Goal: Transaction & Acquisition: Purchase product/service

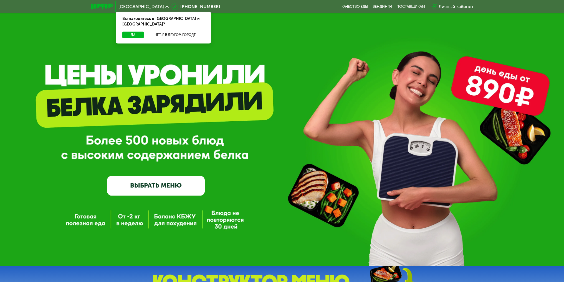
click at [158, 188] on link "ВЫБРАТЬ МЕНЮ" at bounding box center [156, 186] width 98 height 20
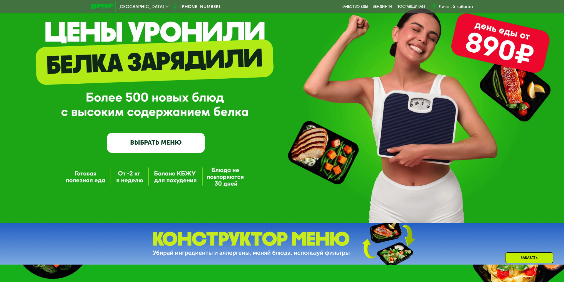
scroll to position [55, 0]
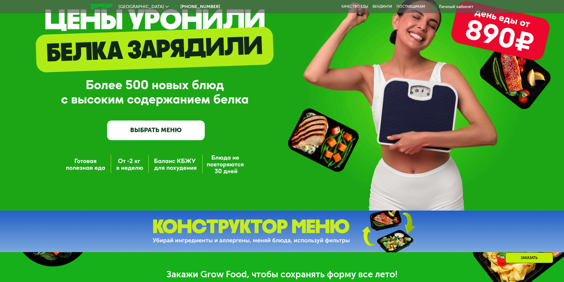
click at [172, 136] on link "ВЫБРАТЬ МЕНЮ" at bounding box center [156, 131] width 98 height 20
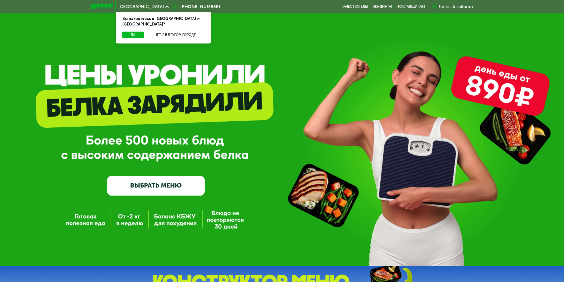
click at [147, 183] on link "ВЫБРАТЬ МЕНЮ" at bounding box center [156, 186] width 98 height 20
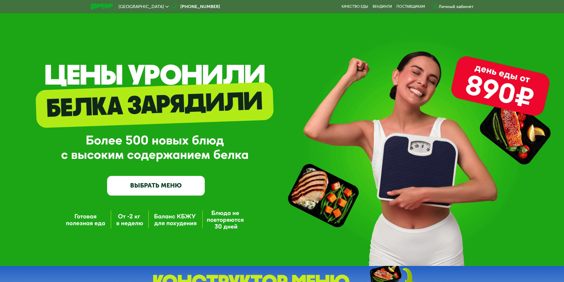
click at [178, 180] on link "ВЫБРАТЬ МЕНЮ" at bounding box center [156, 186] width 98 height 20
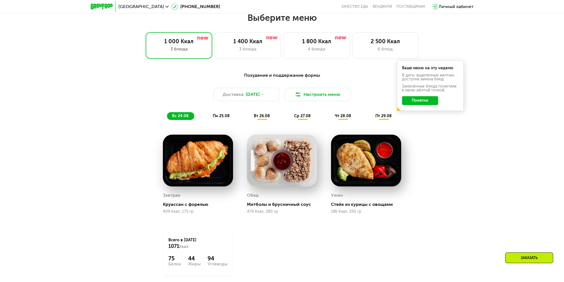
scroll to position [316, 0]
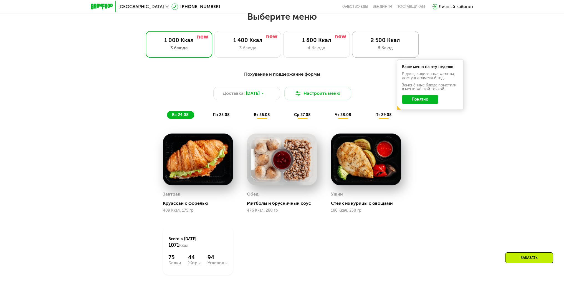
click at [380, 47] on div "6 блюд" at bounding box center [385, 48] width 55 height 7
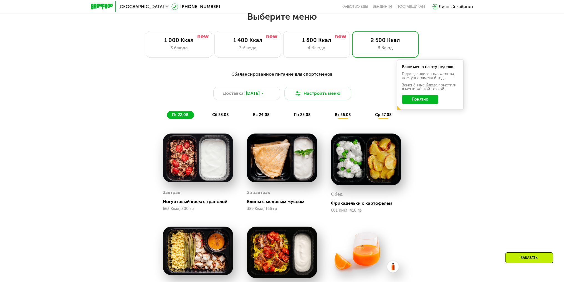
click at [423, 99] on button "Понятно" at bounding box center [420, 99] width 36 height 9
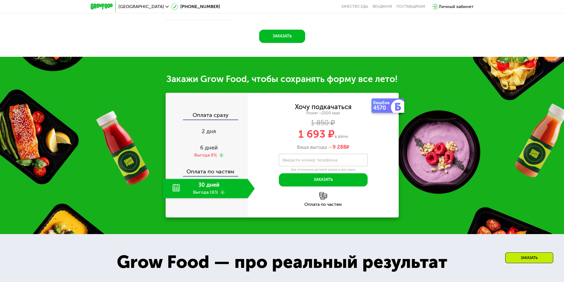
scroll to position [677, 0]
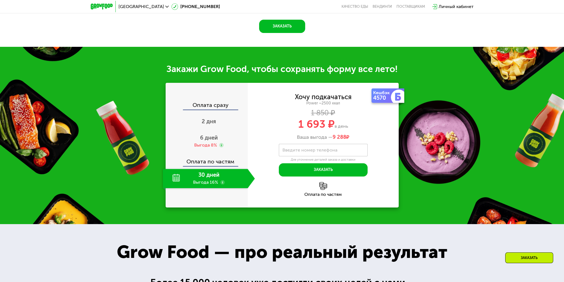
click at [203, 178] on div "30 дней Выгода 16%" at bounding box center [205, 178] width 85 height 19
drag, startPoint x: 318, startPoint y: 125, endPoint x: 333, endPoint y: 125, distance: 15.3
click at [333, 125] on div "1 693 ₽ в день" at bounding box center [323, 124] width 151 height 11
click at [350, 126] on div "1 693 ₽ в день" at bounding box center [323, 124] width 151 height 11
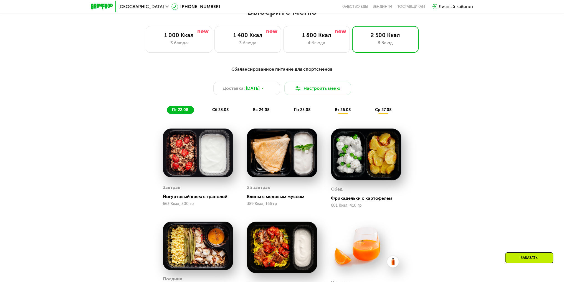
scroll to position [316, 0]
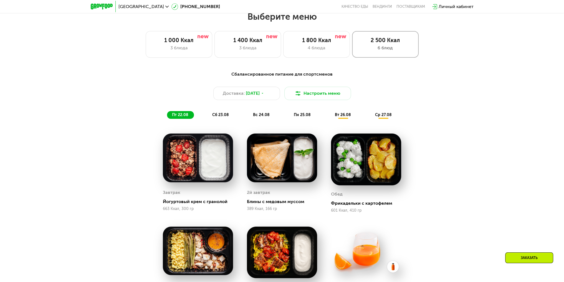
click at [377, 50] on div "6 блюд" at bounding box center [385, 48] width 55 height 7
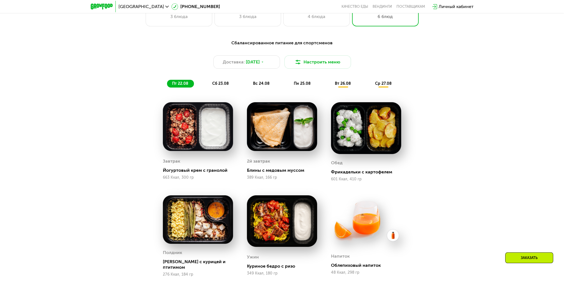
scroll to position [400, 0]
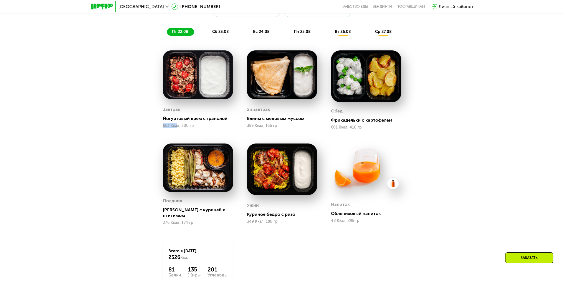
drag, startPoint x: 161, startPoint y: 126, endPoint x: 176, endPoint y: 127, distance: 15.3
click at [176, 127] on div "Завтрак Йогуртовый крем с гранолой 663 Ккал, 300 гр" at bounding box center [198, 90] width 84 height 93
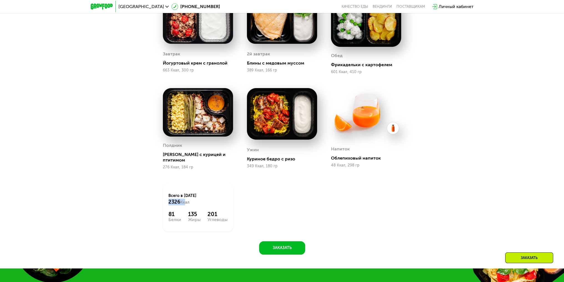
drag, startPoint x: 158, startPoint y: 203, endPoint x: 193, endPoint y: 201, distance: 35.6
click at [185, 201] on div "Всего в [DATE] 2326 Ккал 81 Белки 135 Жиры 201 Углеводы" at bounding box center [198, 208] width 84 height 62
click at [0, 0] on div "Завтрак Йогуртовый крем с гранолой 663 Ккал, 300 гр 2й завтрак Блины с медовым …" at bounding box center [0, 0] width 0 height 0
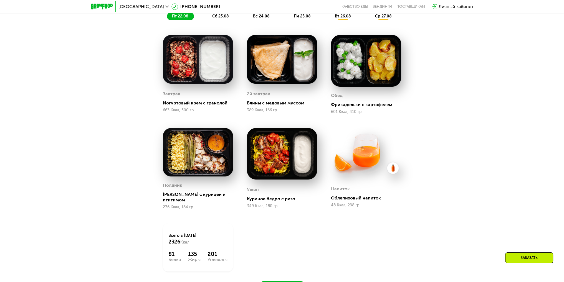
scroll to position [372, 0]
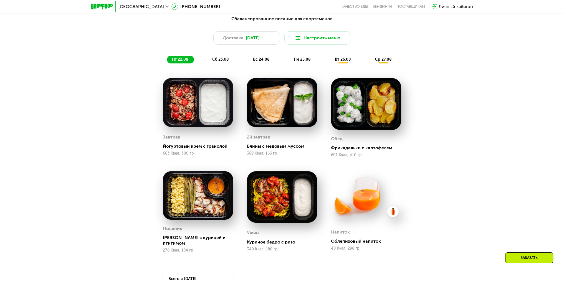
click at [215, 59] on span "сб 23.08" at bounding box center [220, 59] width 17 height 5
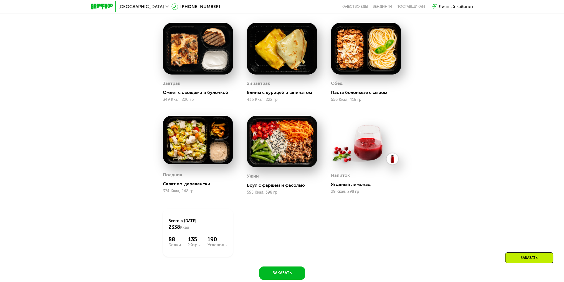
scroll to position [344, 0]
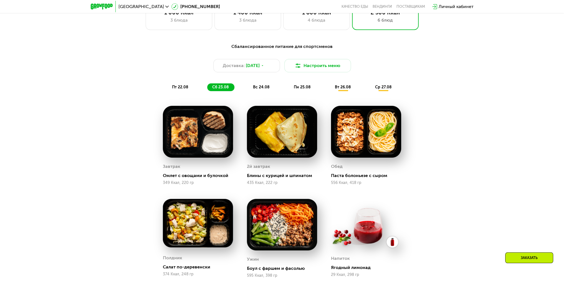
click at [289, 86] on div "вс 24.08" at bounding box center [302, 88] width 27 height 8
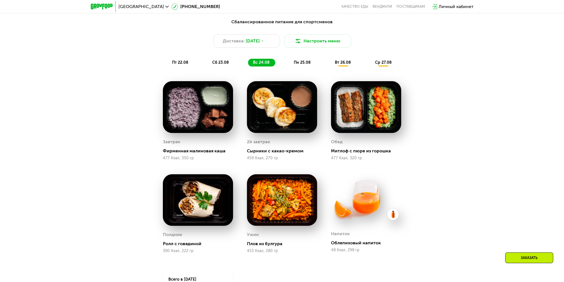
scroll to position [427, 0]
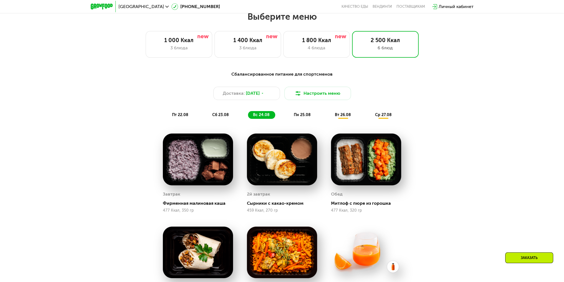
click at [293, 111] on div "Сбалансированное питание для спортсменов Доставка: [DATE] Настроить меню пт 22.…" at bounding box center [282, 95] width 329 height 48
click at [297, 117] on span "пн 25.08" at bounding box center [302, 115] width 17 height 5
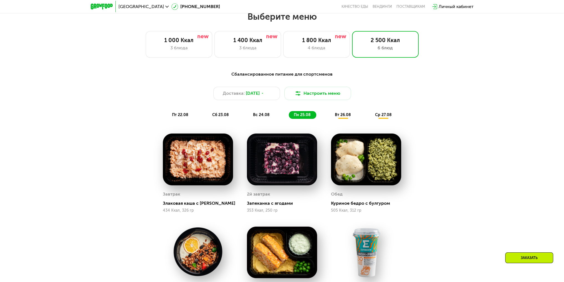
click at [347, 122] on div "Сбалансированное питание для спортсменов Доставка: [DATE] Настроить меню пт 22.…" at bounding box center [282, 95] width 335 height 55
click at [346, 117] on span "вт 26.08" at bounding box center [343, 115] width 16 height 5
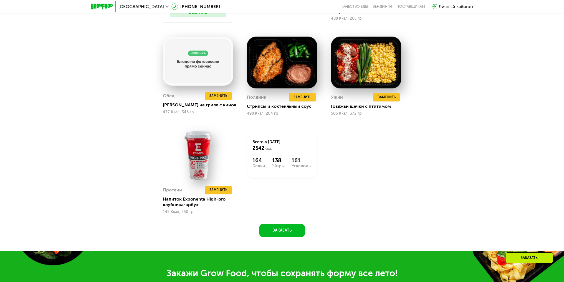
scroll to position [400, 0]
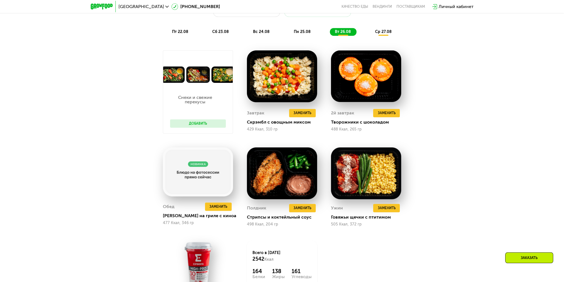
click at [379, 31] on div "ср 27.08" at bounding box center [383, 32] width 27 height 8
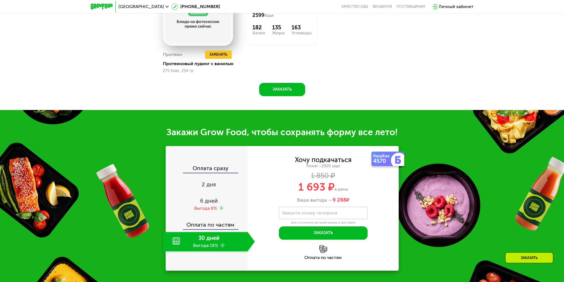
scroll to position [760, 0]
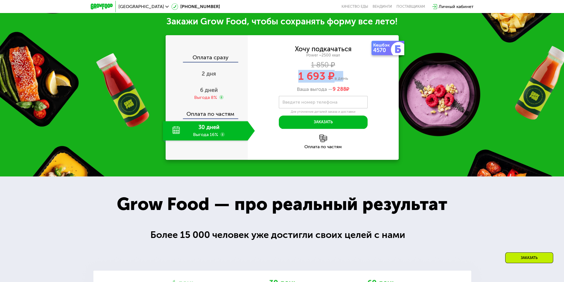
drag, startPoint x: 289, startPoint y: 76, endPoint x: 341, endPoint y: 76, distance: 52.4
click at [341, 76] on div "1 693 ₽ в день" at bounding box center [323, 76] width 151 height 11
click at [378, 80] on div "Хочу подкачаться Power ~2500 ккал 1 850 ₽ 1 693 ₽ в день Ваша выгода — 9 288 ₽" at bounding box center [323, 69] width 151 height 47
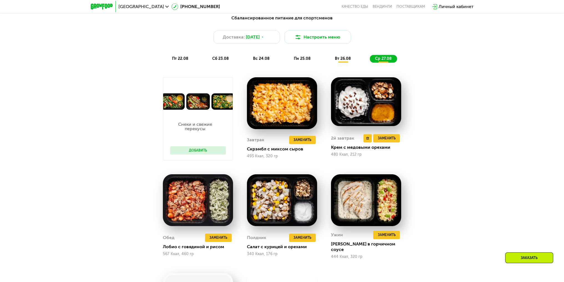
scroll to position [344, 0]
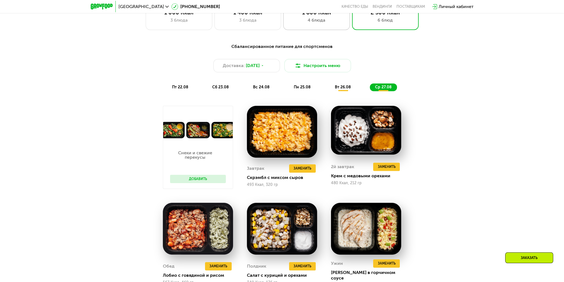
click at [320, 21] on div "4 блюда" at bounding box center [316, 20] width 55 height 7
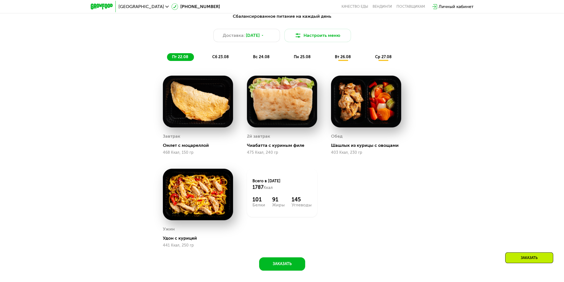
scroll to position [372, 0]
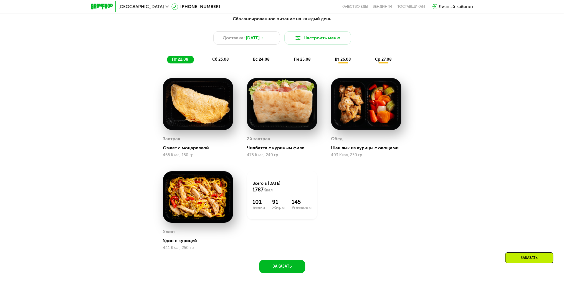
click at [248, 60] on div "сб 23.08" at bounding box center [261, 60] width 27 height 8
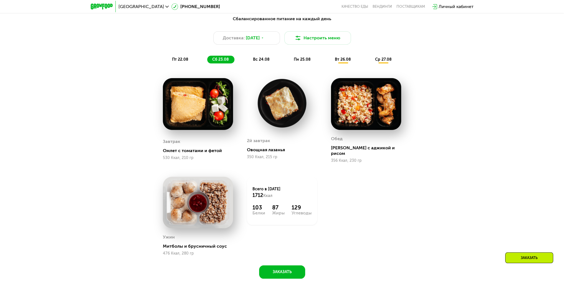
click at [260, 62] on span "вс 24.08" at bounding box center [261, 59] width 17 height 5
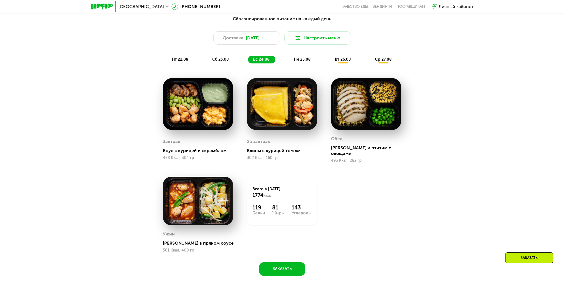
click at [301, 62] on span "пн 25.08" at bounding box center [302, 59] width 17 height 5
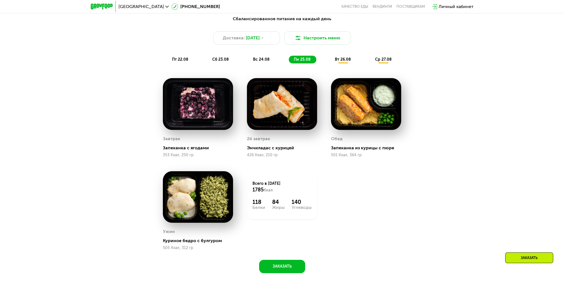
click at [357, 62] on div "пт 22.08 сб 23.08 вс 24.08 пн 25.08 вт 26.08 ср 27.08" at bounding box center [282, 60] width 230 height 8
click at [328, 64] on div "пт 22.08 сб 23.08 вс 24.08 пн 25.08 вт 26.08 ср 27.08" at bounding box center [282, 60] width 230 height 8
click at [343, 62] on span "вт 26.08" at bounding box center [343, 59] width 16 height 5
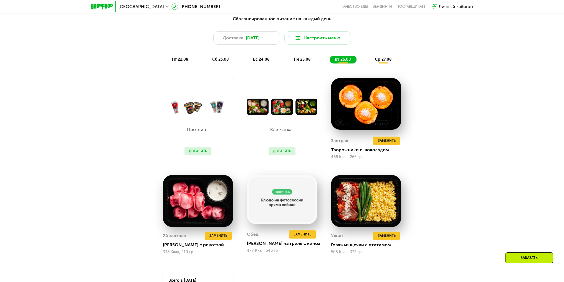
click at [372, 61] on div "ср 27.08" at bounding box center [383, 60] width 27 height 8
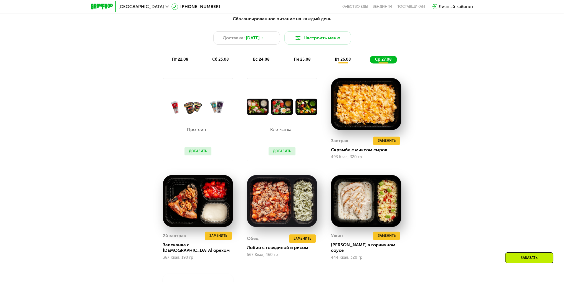
click at [329, 63] on div "пт 22.08 сб 23.08 вс 24.08 пн 25.08 вт 26.08 ср 27.08" at bounding box center [282, 60] width 230 height 8
click at [283, 62] on div "пт 22.08 сб 23.08 вс 24.08 пн 25.08 вт 26.08 ср 27.08" at bounding box center [282, 60] width 230 height 8
click at [303, 61] on span "пн 25.08" at bounding box center [302, 59] width 17 height 5
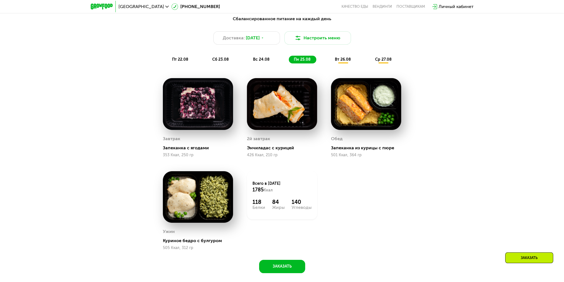
click at [362, 59] on div "пт 22.08 сб 23.08 вс 24.08 пн 25.08 вт 26.08 ср 27.08" at bounding box center [282, 60] width 230 height 8
click at [338, 62] on span "вт 26.08" at bounding box center [343, 59] width 16 height 5
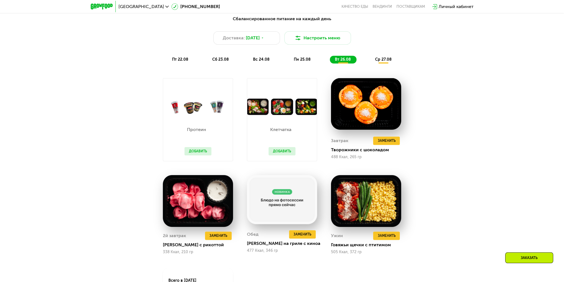
click at [382, 62] on span "ср 27.08" at bounding box center [383, 59] width 17 height 5
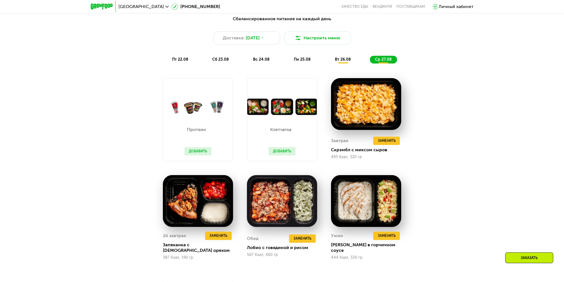
click at [340, 61] on span "вт 26.08" at bounding box center [343, 59] width 16 height 5
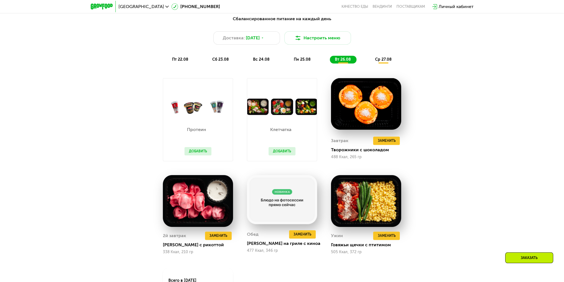
click at [364, 62] on div "пт 22.08 сб 23.08 вс 24.08 пн 25.08 вт 26.08 ср 27.08" at bounding box center [282, 60] width 230 height 8
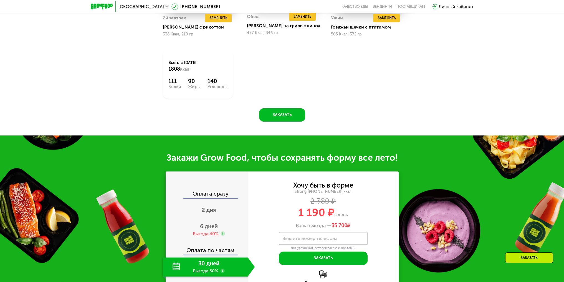
scroll to position [622, 0]
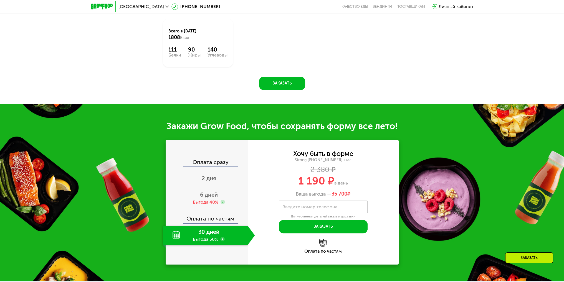
click at [207, 234] on div "30 дней Выгода 50%" at bounding box center [205, 235] width 85 height 19
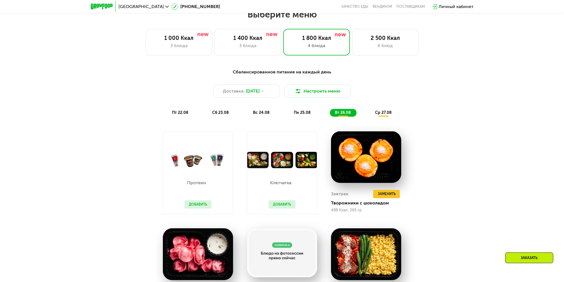
scroll to position [289, 0]
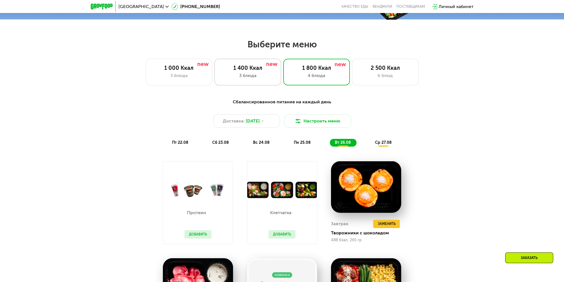
click at [283, 82] on div "1 400 Ккал 3 блюда" at bounding box center [316, 72] width 67 height 27
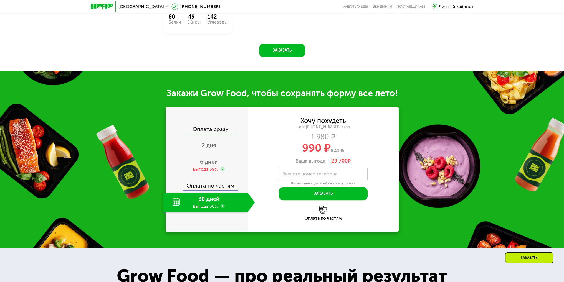
scroll to position [566, 0]
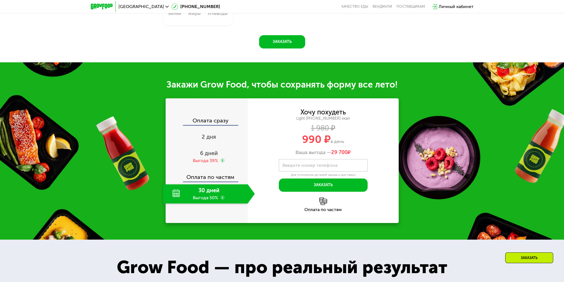
drag, startPoint x: 270, startPoint y: 139, endPoint x: 359, endPoint y: 138, distance: 89.3
click at [359, 138] on div "990 ₽ в день" at bounding box center [323, 139] width 151 height 11
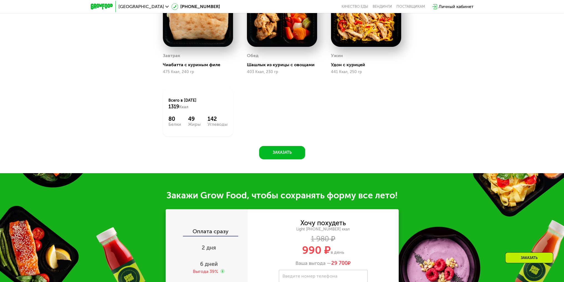
scroll to position [344, 0]
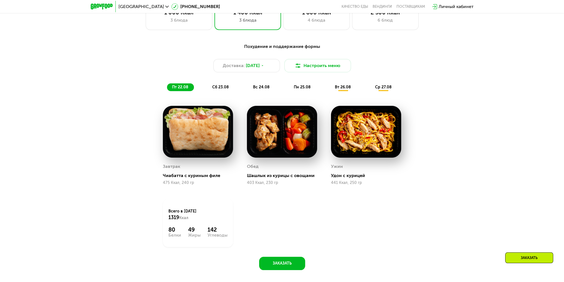
click at [229, 90] on span "сб 23.08" at bounding box center [220, 87] width 17 height 5
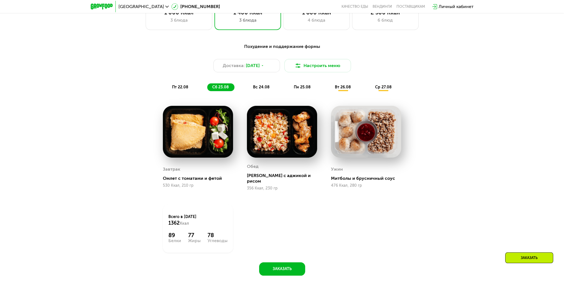
click at [254, 90] on span "вс 24.08" at bounding box center [261, 87] width 17 height 5
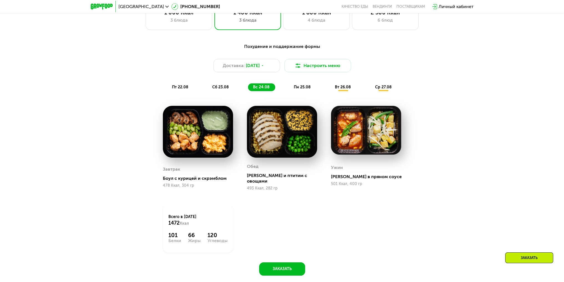
click at [300, 90] on span "пн 25.08" at bounding box center [302, 87] width 17 height 5
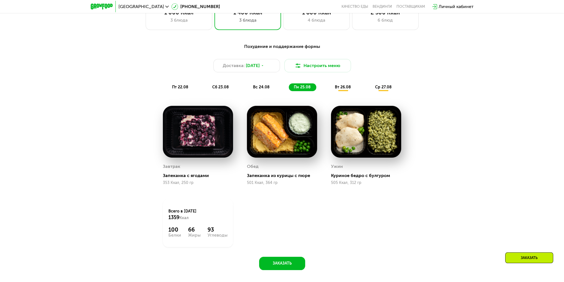
click at [327, 91] on div "пт 22.08 сб 23.08 вс 24.08 пн 25.08 вт 26.08 ср 27.08" at bounding box center [282, 88] width 230 height 8
click at [341, 90] on span "вт 26.08" at bounding box center [343, 87] width 16 height 5
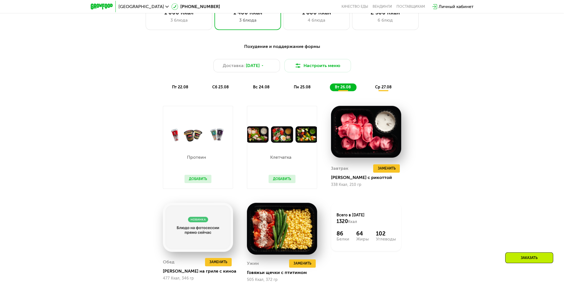
click at [379, 90] on span "ср 27.08" at bounding box center [383, 87] width 17 height 5
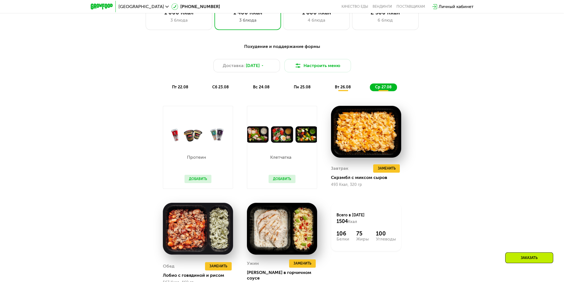
click at [370, 91] on div "вт 26.08" at bounding box center [383, 88] width 27 height 8
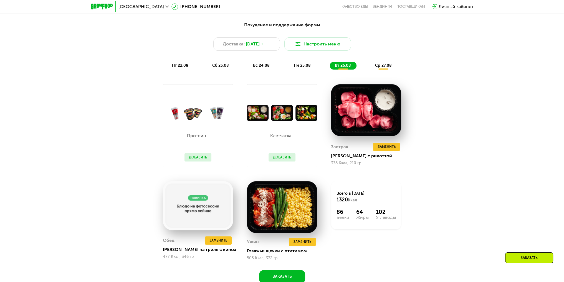
scroll to position [400, 0]
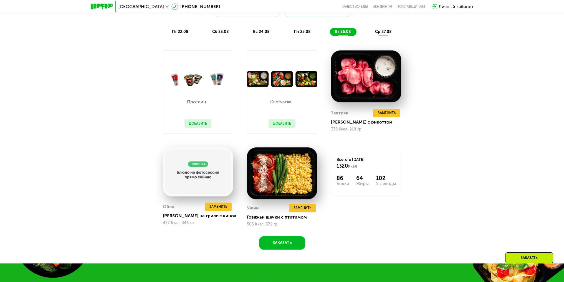
click at [276, 123] on button "Добавить" at bounding box center [282, 124] width 27 height 8
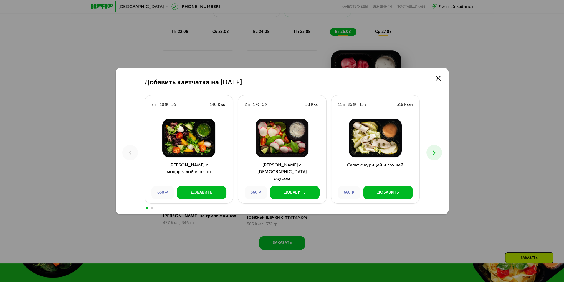
click at [287, 125] on img at bounding box center [282, 138] width 79 height 39
click at [434, 155] on icon at bounding box center [434, 153] width 7 height 7
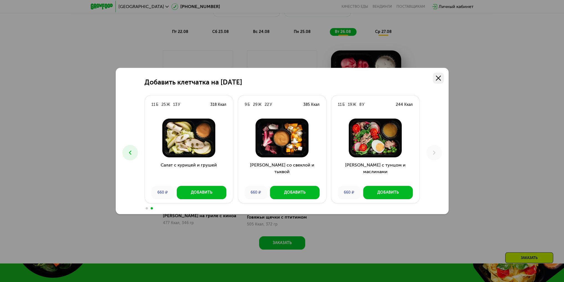
click at [439, 75] on link at bounding box center [438, 78] width 11 height 11
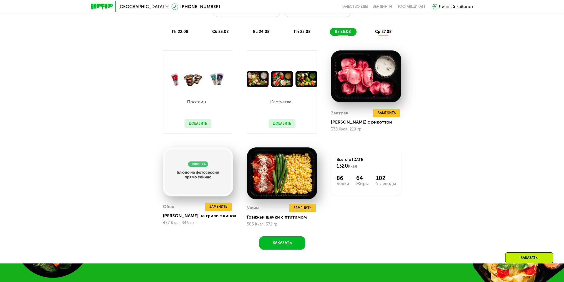
click at [190, 128] on button "Добавить" at bounding box center [198, 124] width 27 height 8
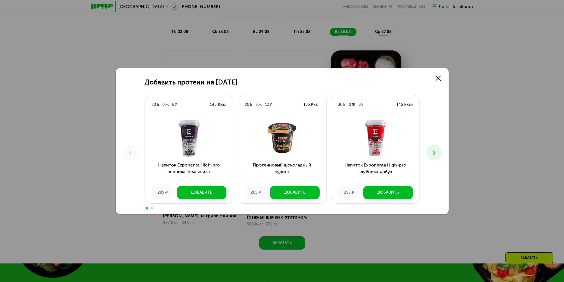
click at [442, 158] on div "Добавить протеин на [DATE] Б 0 Ж 6 У 145 Ккал Напиток Exponenta High-pro черник…" at bounding box center [282, 141] width 333 height 147
click at [432, 160] on button at bounding box center [434, 153] width 16 height 16
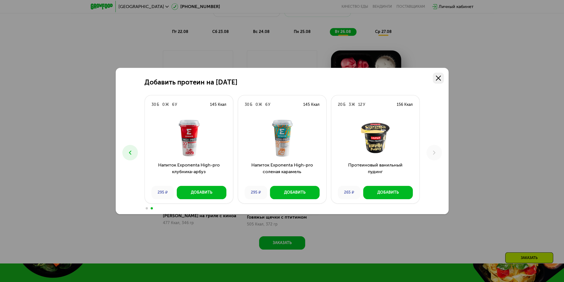
click at [438, 79] on use at bounding box center [438, 78] width 5 height 5
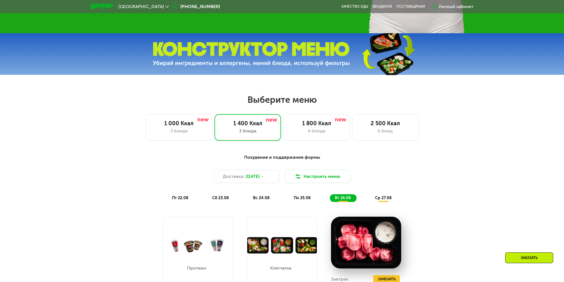
scroll to position [316, 0]
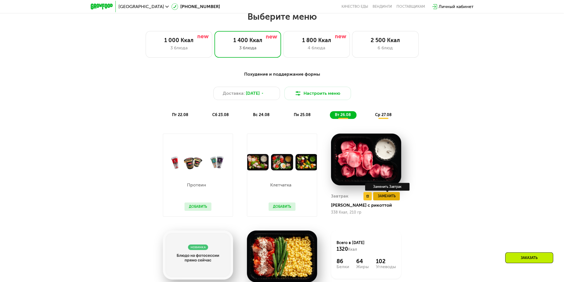
click at [389, 198] on span "Заменить" at bounding box center [387, 197] width 18 height 6
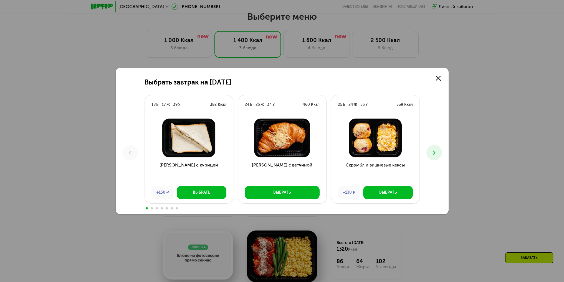
click at [426, 65] on div "Выбрать завтрак на [DATE] Б 17 Ж 39 У 382 Ккал Сэндвич с курицей +130 ₽ Выбрать…" at bounding box center [282, 141] width 564 height 282
click at [436, 74] on link at bounding box center [438, 78] width 11 height 11
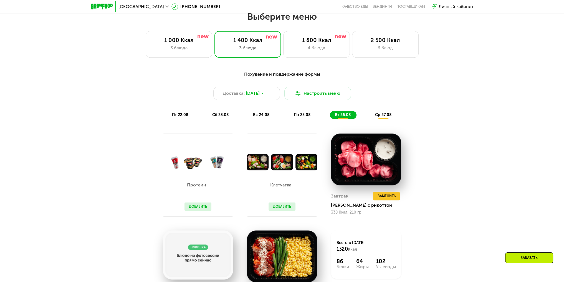
click at [176, 122] on div "Похудение и поддержание формы Доставка: [DATE] Настроить меню пт 22.08 сб 23.08…" at bounding box center [282, 95] width 335 height 55
click at [186, 117] on span "пт 22.08" at bounding box center [180, 115] width 16 height 5
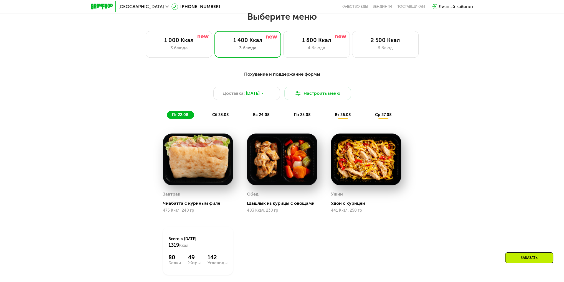
click at [248, 115] on div "сб 23.08" at bounding box center [261, 115] width 27 height 8
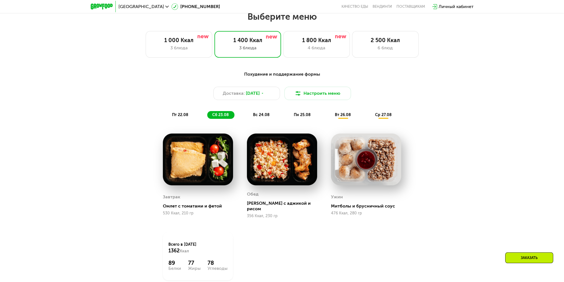
click at [247, 115] on div "пт 22.08 сб 23.08 вс 24.08 пн 25.08 вт 26.08 ср 27.08" at bounding box center [282, 115] width 230 height 8
click at [289, 114] on div "вс 24.08" at bounding box center [302, 115] width 27 height 8
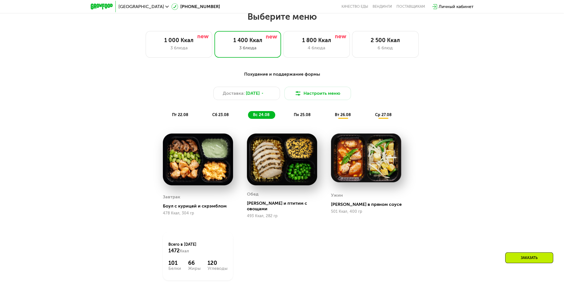
click at [305, 117] on span "пн 25.08" at bounding box center [302, 115] width 17 height 5
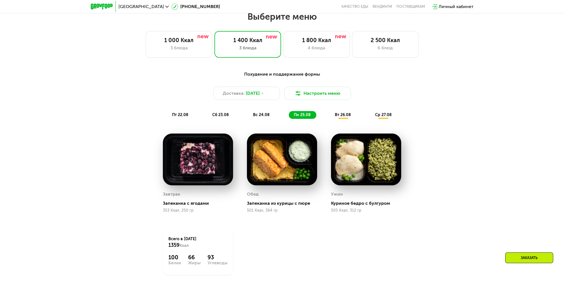
click at [342, 115] on span "вт 26.08" at bounding box center [343, 115] width 16 height 5
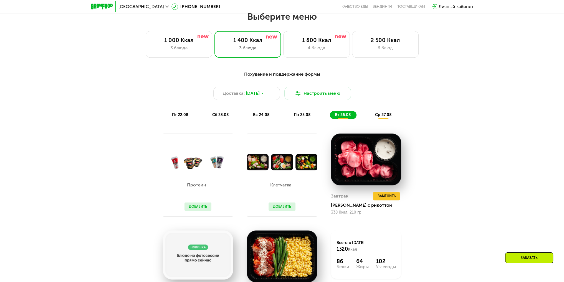
click at [390, 113] on div "ср 27.08" at bounding box center [383, 115] width 27 height 8
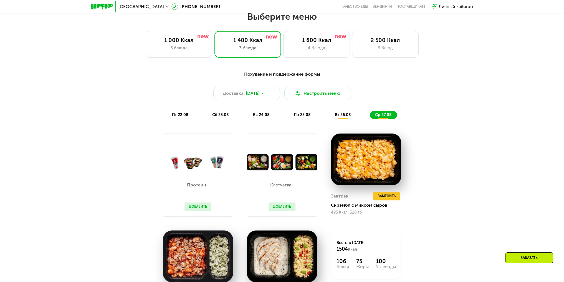
click at [370, 113] on div "вт 26.08" at bounding box center [383, 115] width 27 height 8
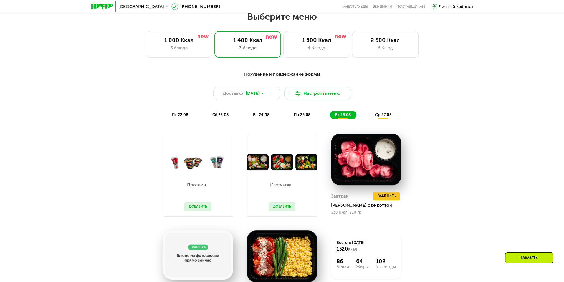
click at [385, 113] on div "ср 27.08" at bounding box center [383, 115] width 27 height 8
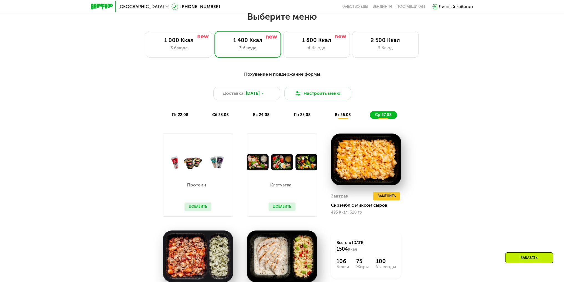
click at [335, 116] on span "вт 26.08" at bounding box center [343, 115] width 16 height 5
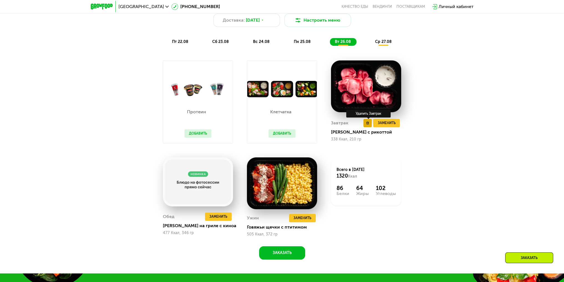
scroll to position [361, 0]
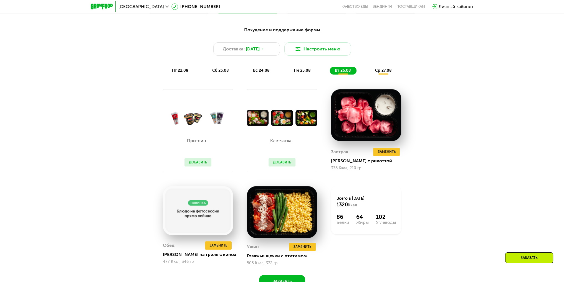
click at [305, 72] on span "пн 25.08" at bounding box center [302, 70] width 17 height 5
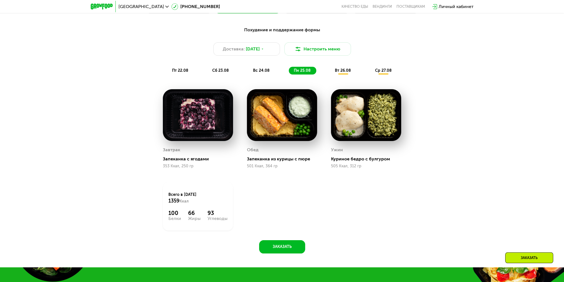
click at [263, 83] on div "Похудение и поддержание формы Доставка: [DATE] Настроить меню пт 22.08 сб 23.08…" at bounding box center [282, 138] width 342 height 231
click at [263, 73] on span "вс 24.08" at bounding box center [261, 70] width 17 height 5
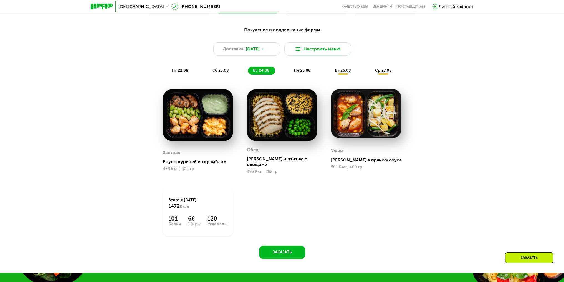
click at [225, 73] on span "сб 23.08" at bounding box center [220, 70] width 17 height 5
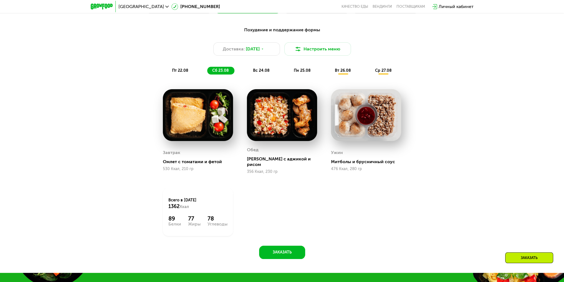
click at [289, 74] on div "вс 24.08" at bounding box center [302, 71] width 27 height 8
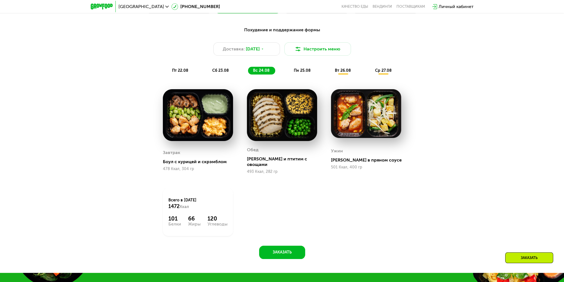
click at [248, 74] on div "сб 23.08" at bounding box center [261, 71] width 27 height 8
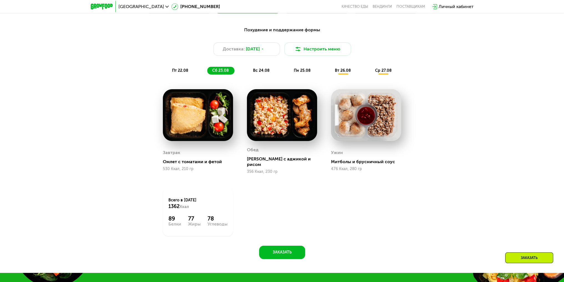
click at [178, 77] on div "Похудение и поддержание формы Доставка: [DATE] Настроить меню пт 22.08 сб 23.08…" at bounding box center [282, 50] width 335 height 55
click at [205, 74] on div "пт 22.08 сб 23.08 вс 24.08 пн 25.08 вт 26.08 ср 27.08" at bounding box center [282, 71] width 230 height 8
click at [173, 77] on div "Похудение и поддержание формы Доставка: [DATE] Настроить меню пт 22.08 сб 23.08…" at bounding box center [282, 50] width 335 height 55
click at [179, 73] on span "пт 22.08" at bounding box center [180, 70] width 16 height 5
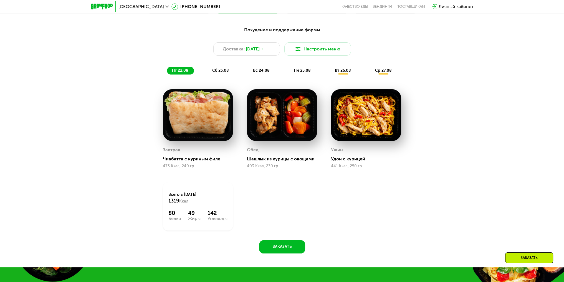
click at [218, 72] on span "сб 23.08" at bounding box center [220, 70] width 17 height 5
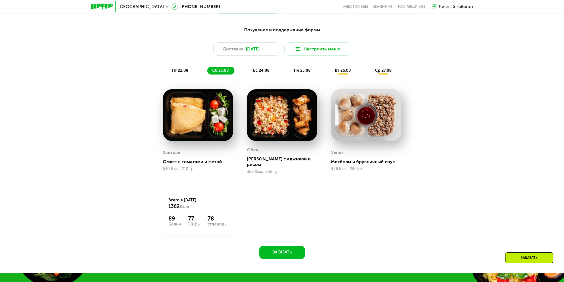
click at [247, 70] on div "пт 22.08 сб 23.08 вс 24.08 пн 25.08 вт 26.08 ср 27.08" at bounding box center [282, 71] width 230 height 8
click at [289, 69] on div "вс 24.08" at bounding box center [302, 71] width 27 height 8
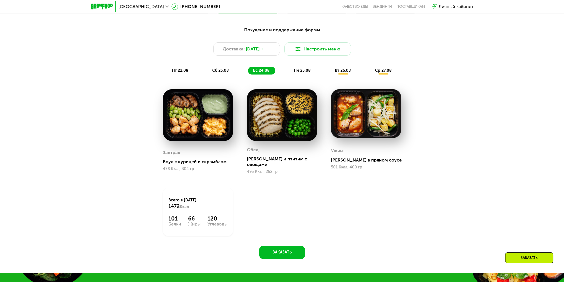
click at [297, 70] on span "пн 25.08" at bounding box center [302, 70] width 17 height 5
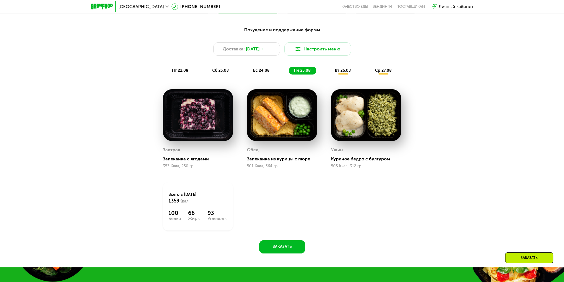
click at [370, 70] on div "вт 26.08" at bounding box center [383, 71] width 27 height 8
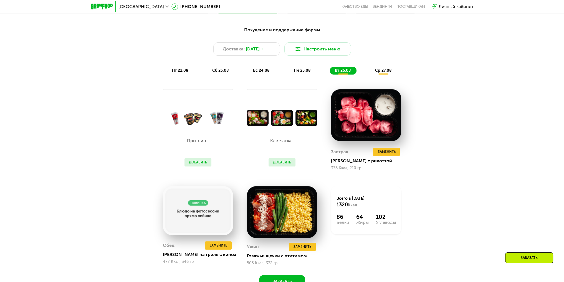
click at [244, 83] on div "Похудение и поддержание формы Доставка: [DATE] Настроить меню пт 22.08 сб 23.08…" at bounding box center [282, 156] width 342 height 266
click at [250, 78] on div "Похудение и поддержание формы Доставка: [DATE] Настроить меню пт 22.08 сб 23.08…" at bounding box center [282, 50] width 335 height 55
click at [237, 75] on div "пт 22.08 сб 23.08 вс 24.08 пн 25.08 вт 26.08 ср 27.08" at bounding box center [282, 71] width 230 height 8
click at [217, 72] on span "сб 23.08" at bounding box center [220, 70] width 17 height 5
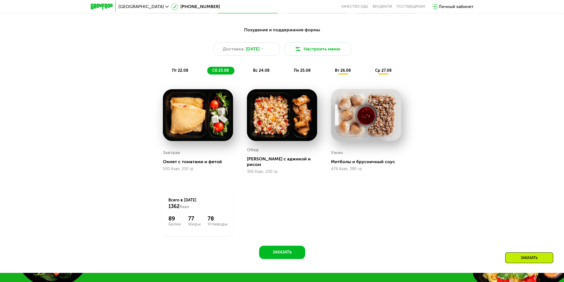
click at [186, 72] on span "пт 22.08" at bounding box center [180, 70] width 16 height 5
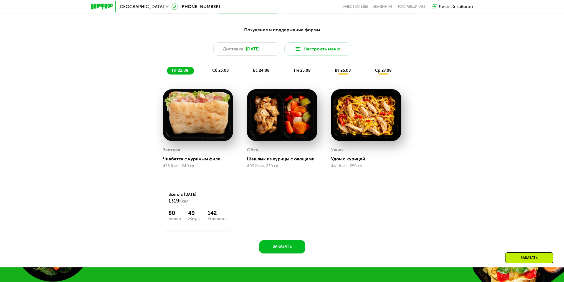
click at [236, 72] on div "пт 22.08 сб 23.08 вс 24.08 пн 25.08 вт 26.08 ср 27.08" at bounding box center [282, 71] width 230 height 8
click at [259, 73] on span "вс 24.08" at bounding box center [261, 70] width 17 height 5
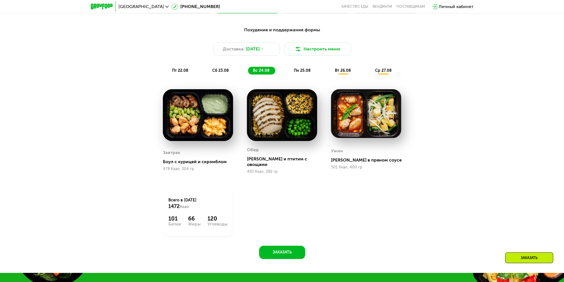
click at [301, 73] on span "пн 25.08" at bounding box center [302, 70] width 17 height 5
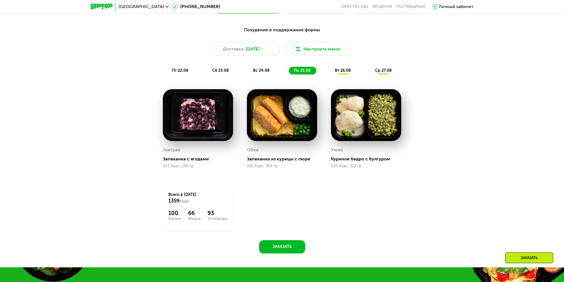
click at [370, 72] on div "вт 26.08" at bounding box center [383, 71] width 27 height 8
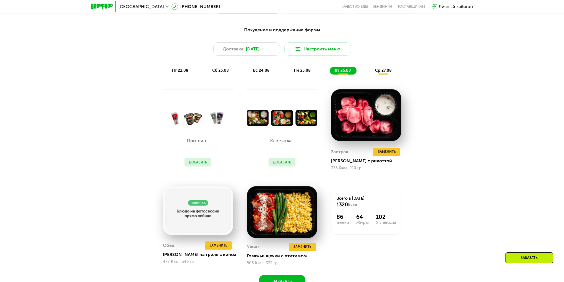
click at [375, 71] on div "ср 27.08" at bounding box center [383, 71] width 27 height 8
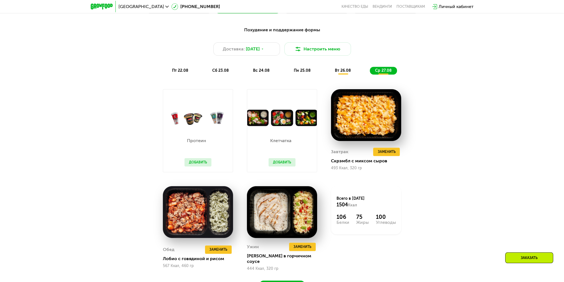
click at [300, 61] on div "Похудение и поддержание формы Доставка: [DATE] Настроить меню пт 22.08 сб 23.08…" at bounding box center [282, 51] width 329 height 48
click at [331, 63] on div "Похудение и поддержание формы Доставка: [DATE] Настроить меню пт 22.08 сб 23.08…" at bounding box center [282, 51] width 329 height 48
click at [342, 68] on div "Похудение и поддержание формы Доставка: [DATE] Настроить меню пт 22.08 сб 23.08…" at bounding box center [282, 51] width 329 height 48
click at [370, 70] on div "вт 26.08" at bounding box center [383, 71] width 27 height 8
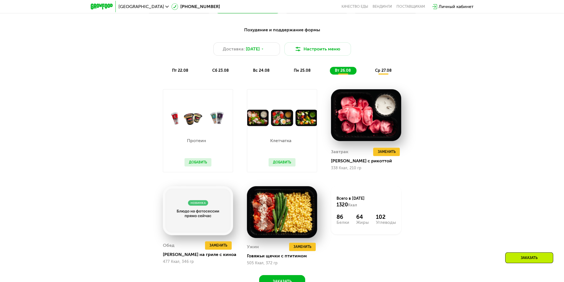
click at [295, 77] on div "Похудение и поддержание формы Доставка: [DATE] Настроить меню пт 22.08 сб 23.08…" at bounding box center [282, 50] width 335 height 55
click at [277, 75] on div "пт 22.08 сб 23.08 вс 24.08 пн 25.08 вт 26.08 ср 27.08" at bounding box center [282, 71] width 230 height 8
click at [304, 71] on span "пн 25.08" at bounding box center [302, 70] width 17 height 5
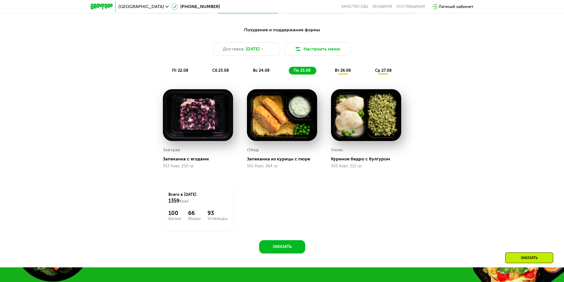
click at [237, 74] on div "пт 22.08 сб 23.08 вс 24.08 пн 25.08 вт 26.08 ср 27.08" at bounding box center [282, 71] width 230 height 8
click at [207, 75] on div "пт 22.08" at bounding box center [220, 71] width 27 height 8
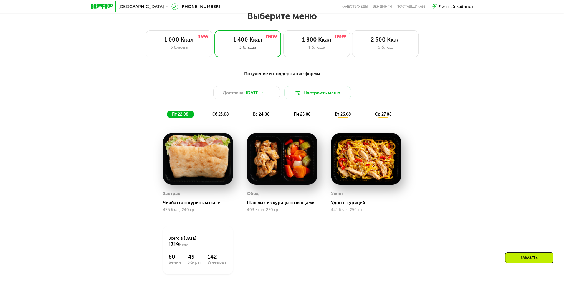
scroll to position [305, 0]
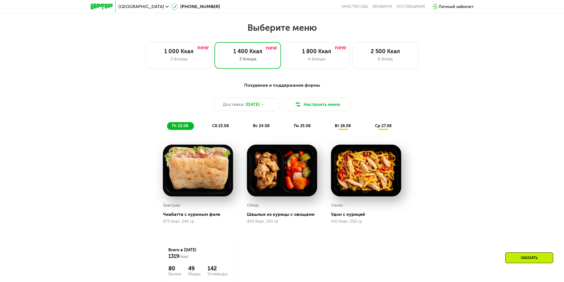
click at [222, 127] on span "сб 23.08" at bounding box center [220, 126] width 17 height 5
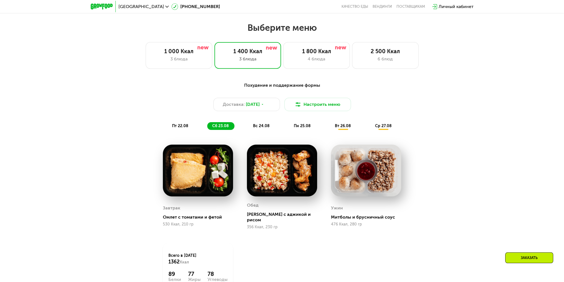
click at [259, 128] on span "вс 24.08" at bounding box center [261, 126] width 17 height 5
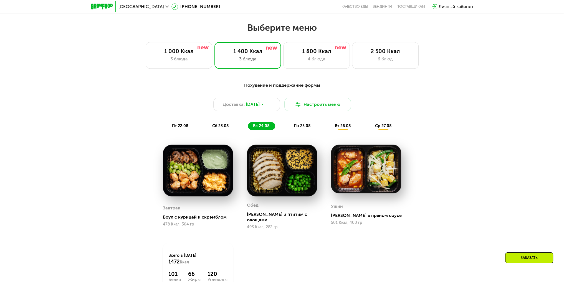
click at [301, 128] on span "пн 25.08" at bounding box center [302, 126] width 17 height 5
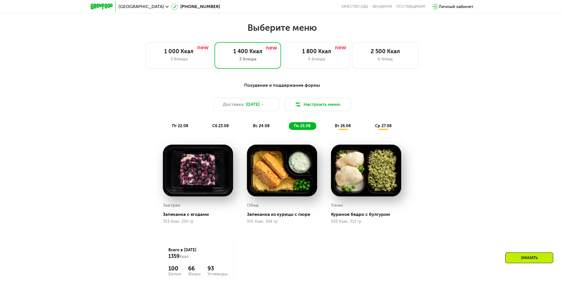
click at [260, 128] on span "вс 24.08" at bounding box center [261, 126] width 17 height 5
